Goal: Transaction & Acquisition: Purchase product/service

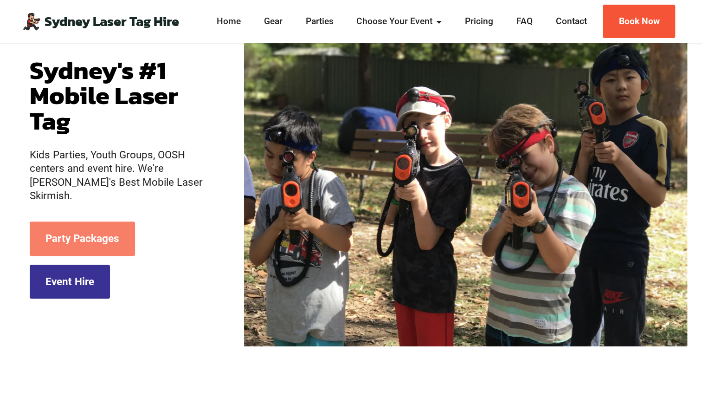
scroll to position [98, 0]
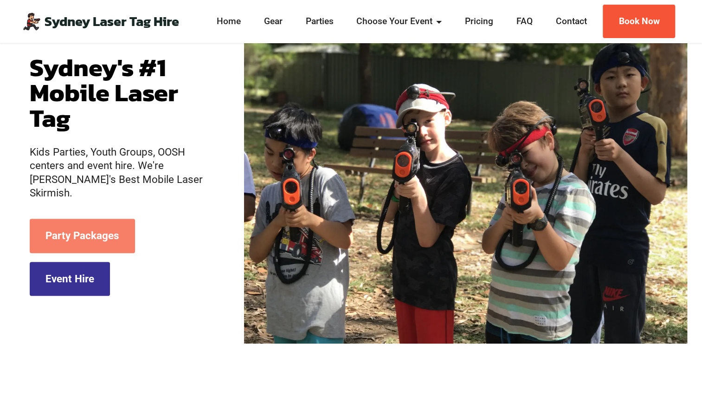
click at [72, 230] on link "Party Packages" at bounding box center [82, 236] width 105 height 34
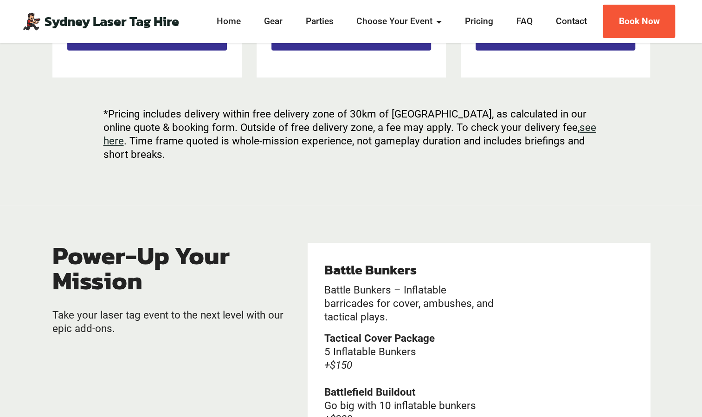
scroll to position [1643, 0]
click at [274, 21] on link "Gear" at bounding box center [273, 21] width 24 height 13
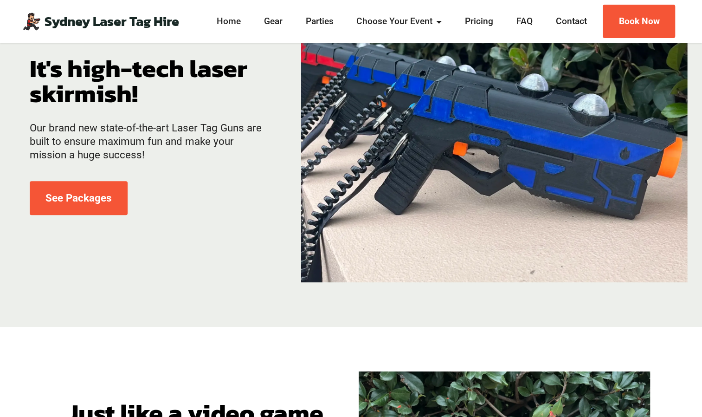
scroll to position [92, 0]
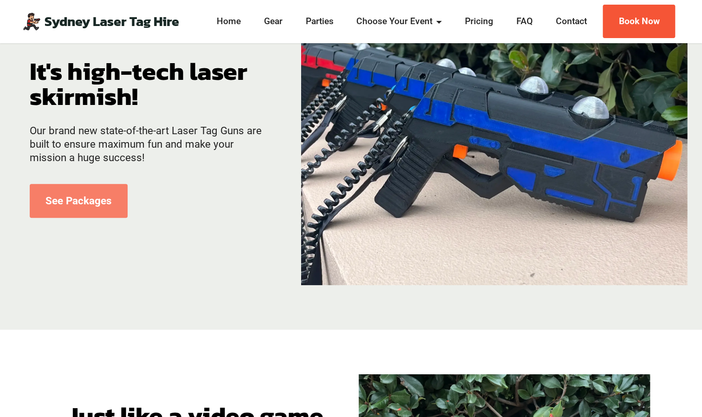
click at [77, 200] on link "See Packages" at bounding box center [79, 201] width 98 height 34
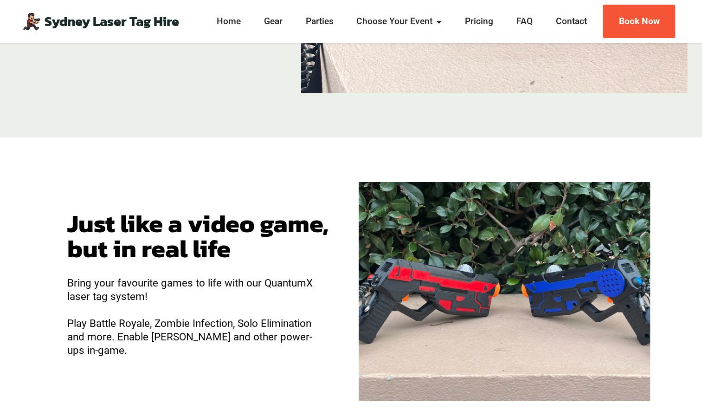
scroll to position [289, 0]
